Goal: Transaction & Acquisition: Purchase product/service

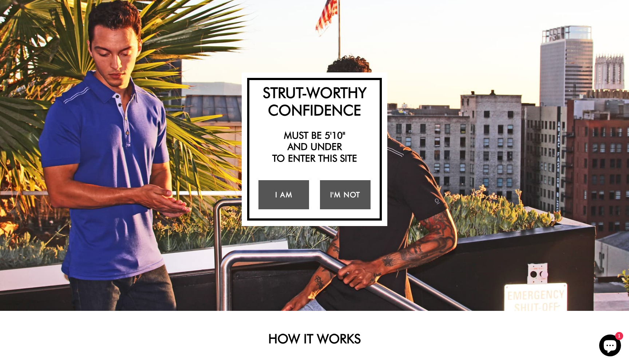
scroll to position [52, 0]
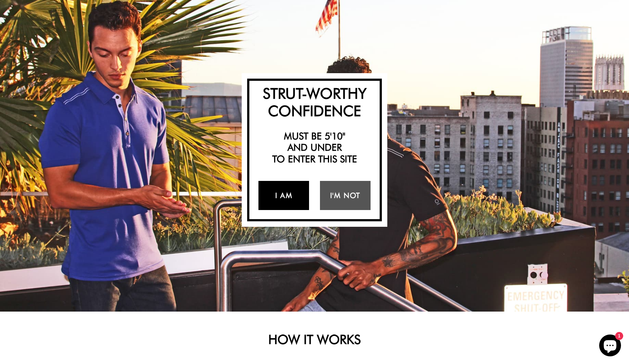
click at [296, 199] on link "I Am" at bounding box center [283, 195] width 51 height 29
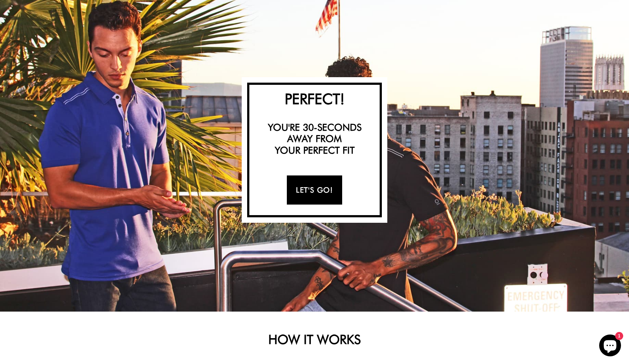
click at [301, 192] on link "Let's Go!" at bounding box center [314, 189] width 55 height 29
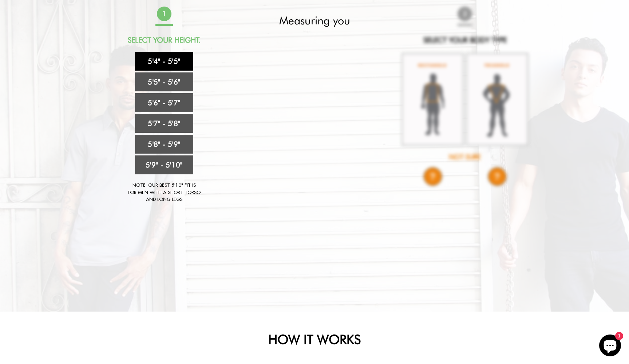
click at [181, 58] on link "5'4" - 5'5"" at bounding box center [164, 61] width 58 height 19
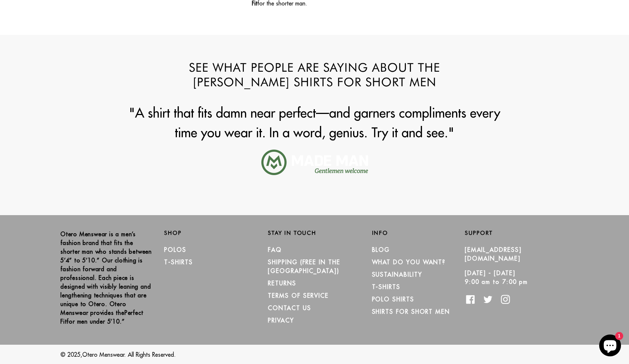
scroll to position [823, 0]
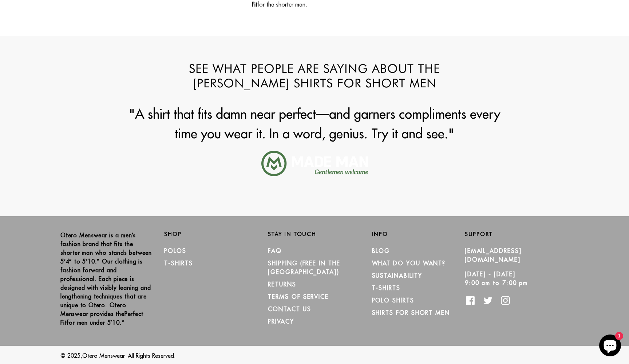
click at [255, 217] on div "[PERSON_NAME] Menswear is a men’s fashion brand that fits the shorter man who s…" at bounding box center [314, 281] width 629 height 130
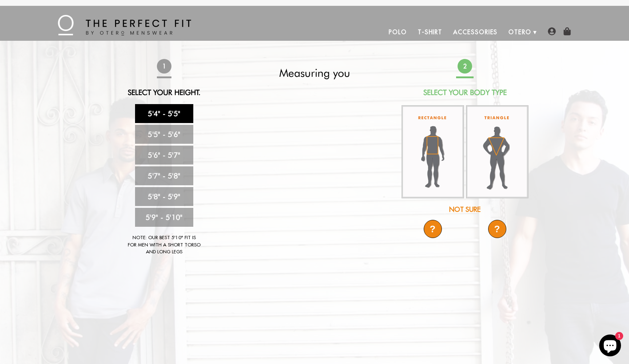
scroll to position [0, 0]
click at [396, 32] on link "Polo" at bounding box center [397, 31] width 29 height 17
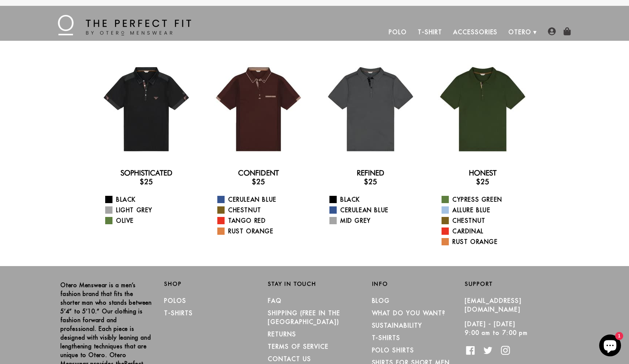
click at [430, 33] on link "T-Shirt" at bounding box center [429, 31] width 35 height 17
